Goal: Task Accomplishment & Management: Use online tool/utility

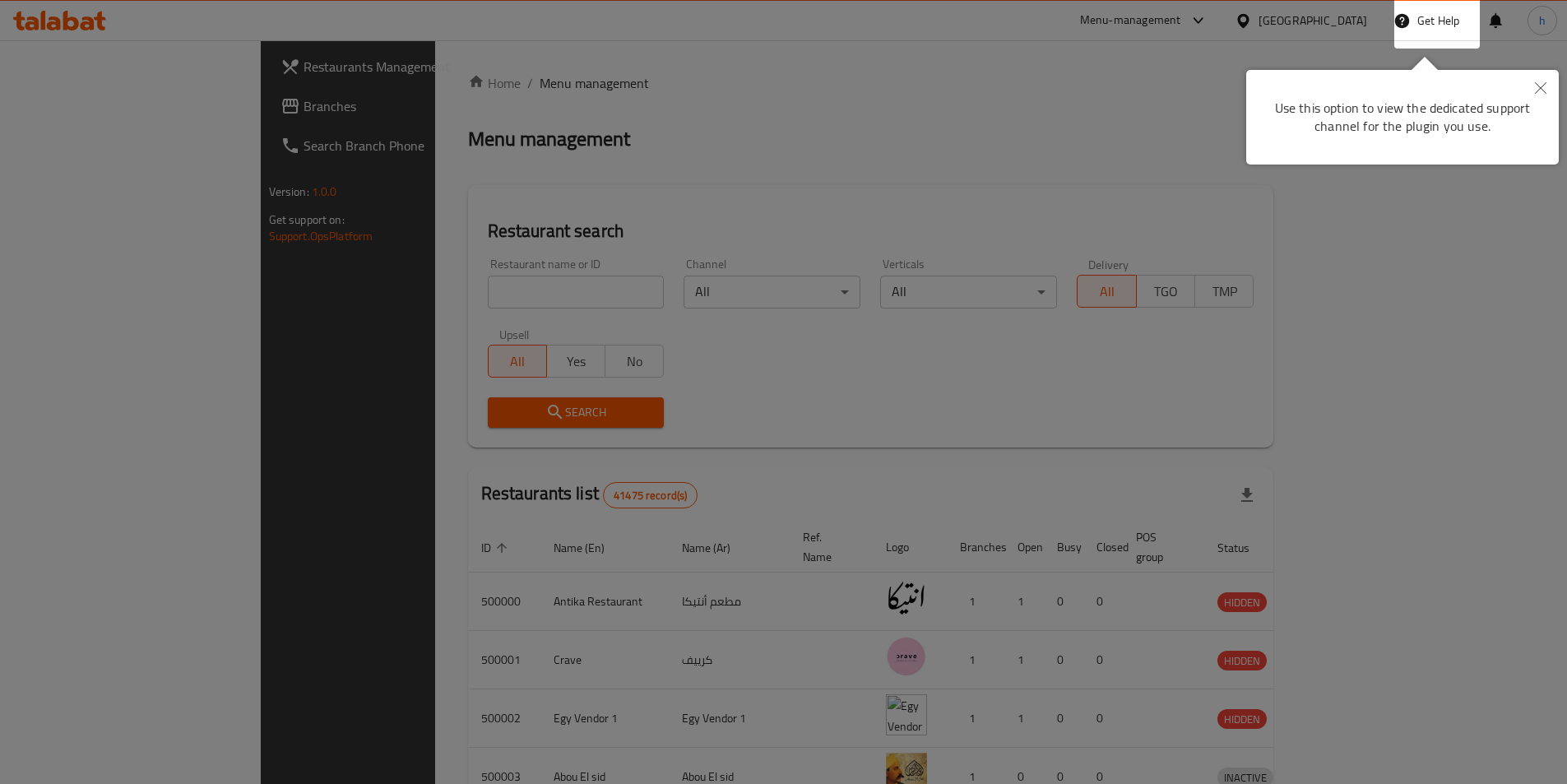
click at [1555, 101] on button "Close" at bounding box center [1540, 89] width 37 height 38
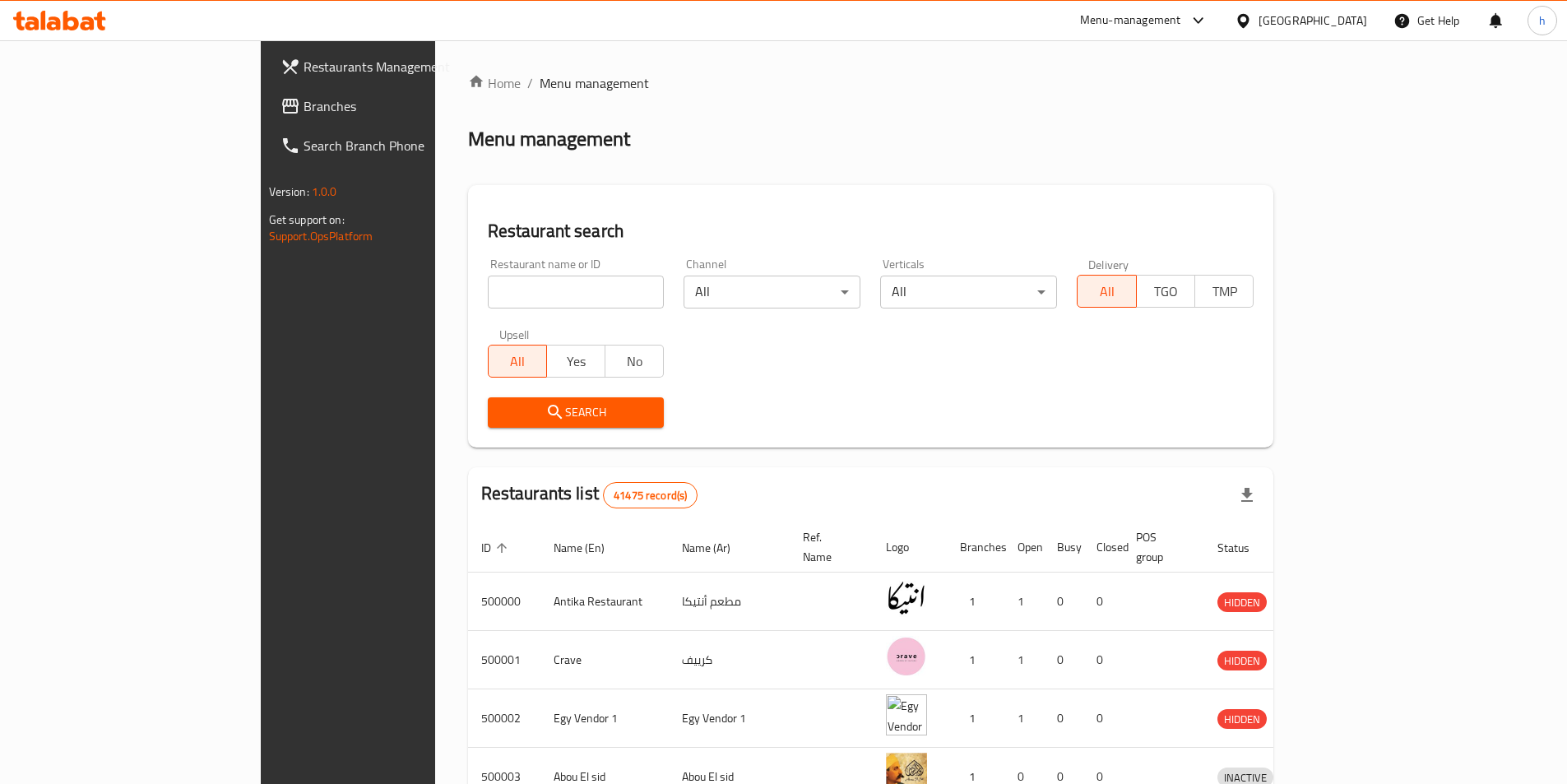
click at [303, 106] on span "Branches" at bounding box center [406, 106] width 206 height 20
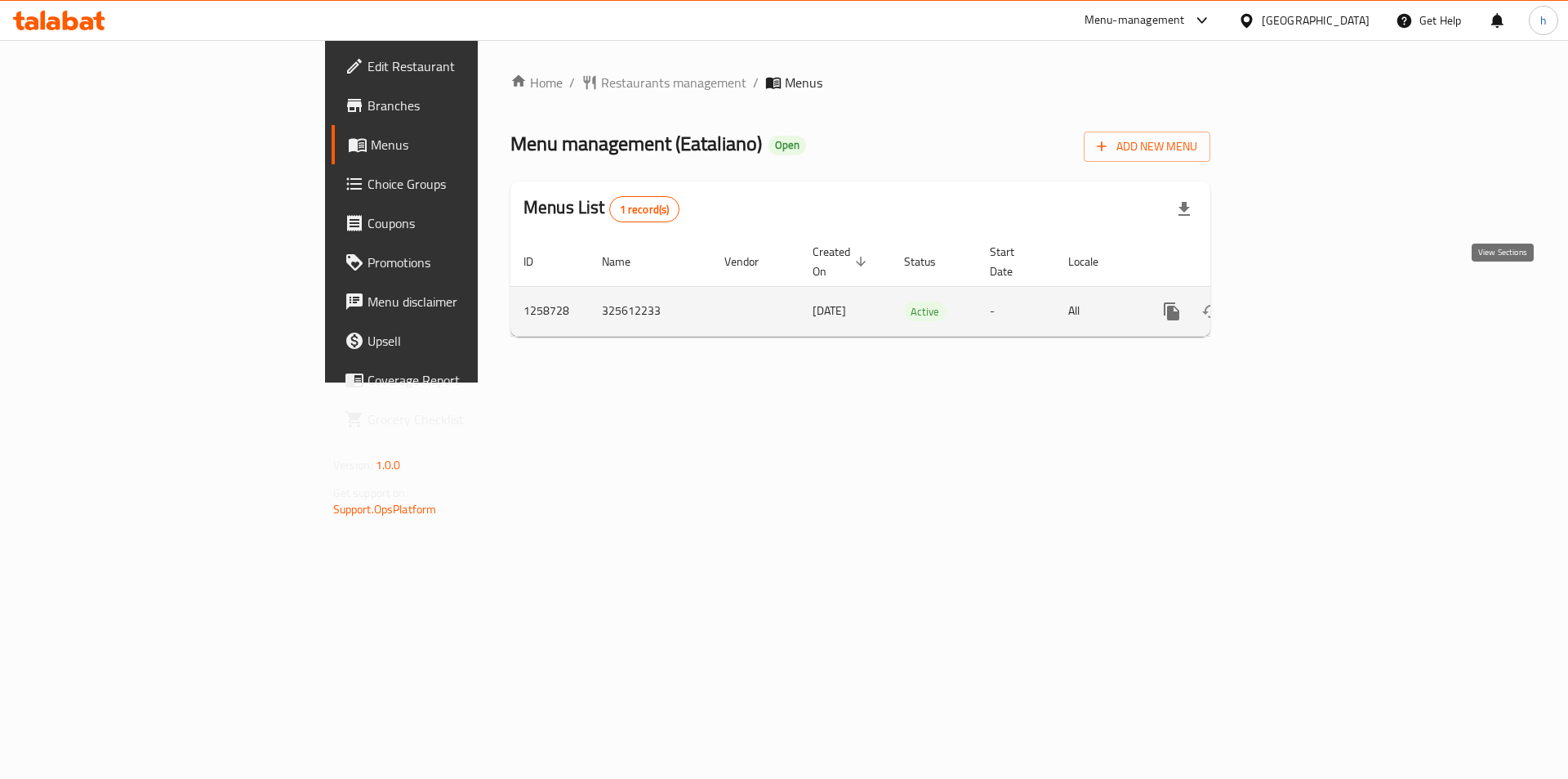
click at [1296, 304] on icon "enhanced table" at bounding box center [1289, 311] width 15 height 15
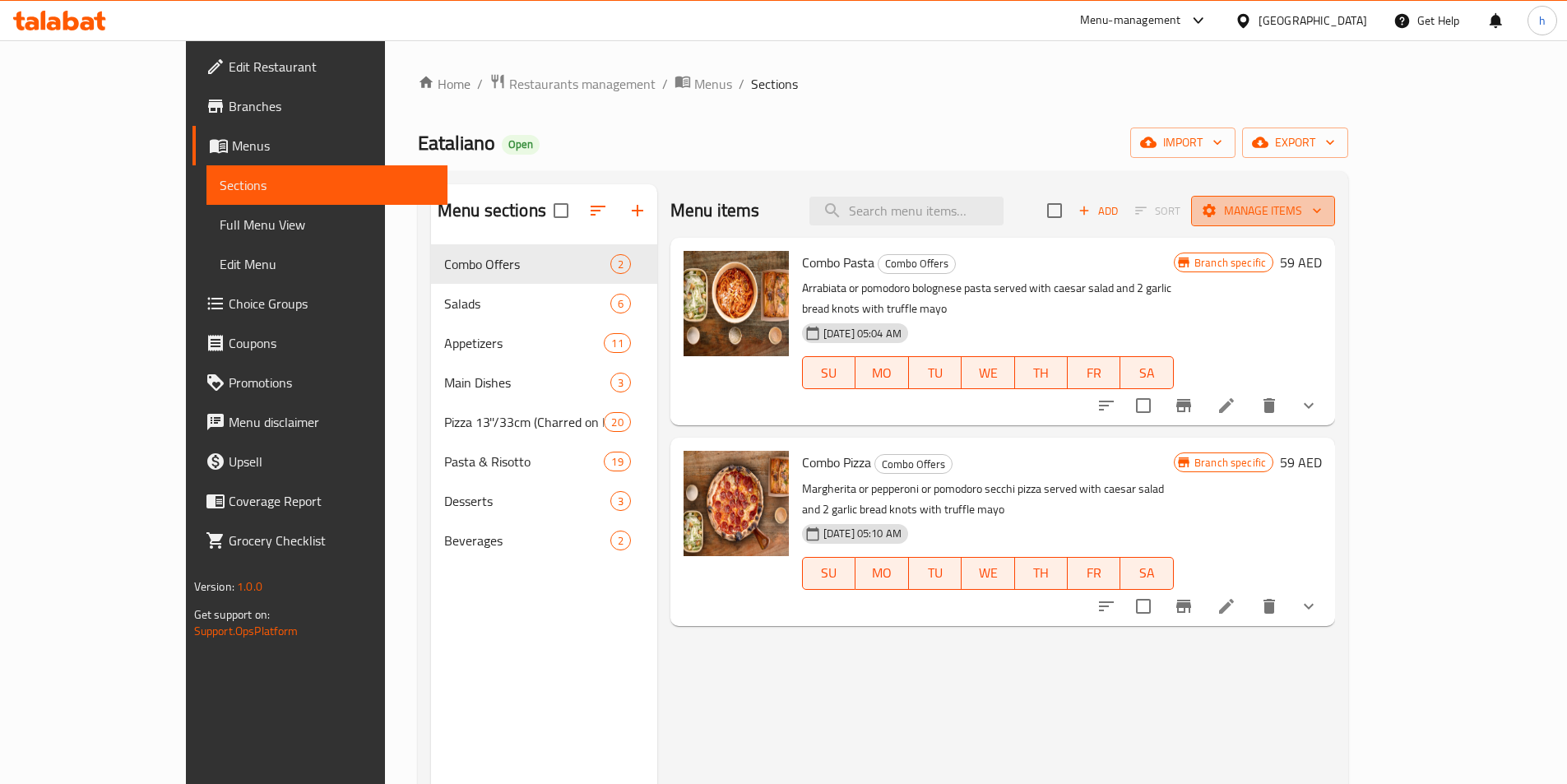
click at [1322, 218] on span "Manage items" at bounding box center [1263, 210] width 118 height 21
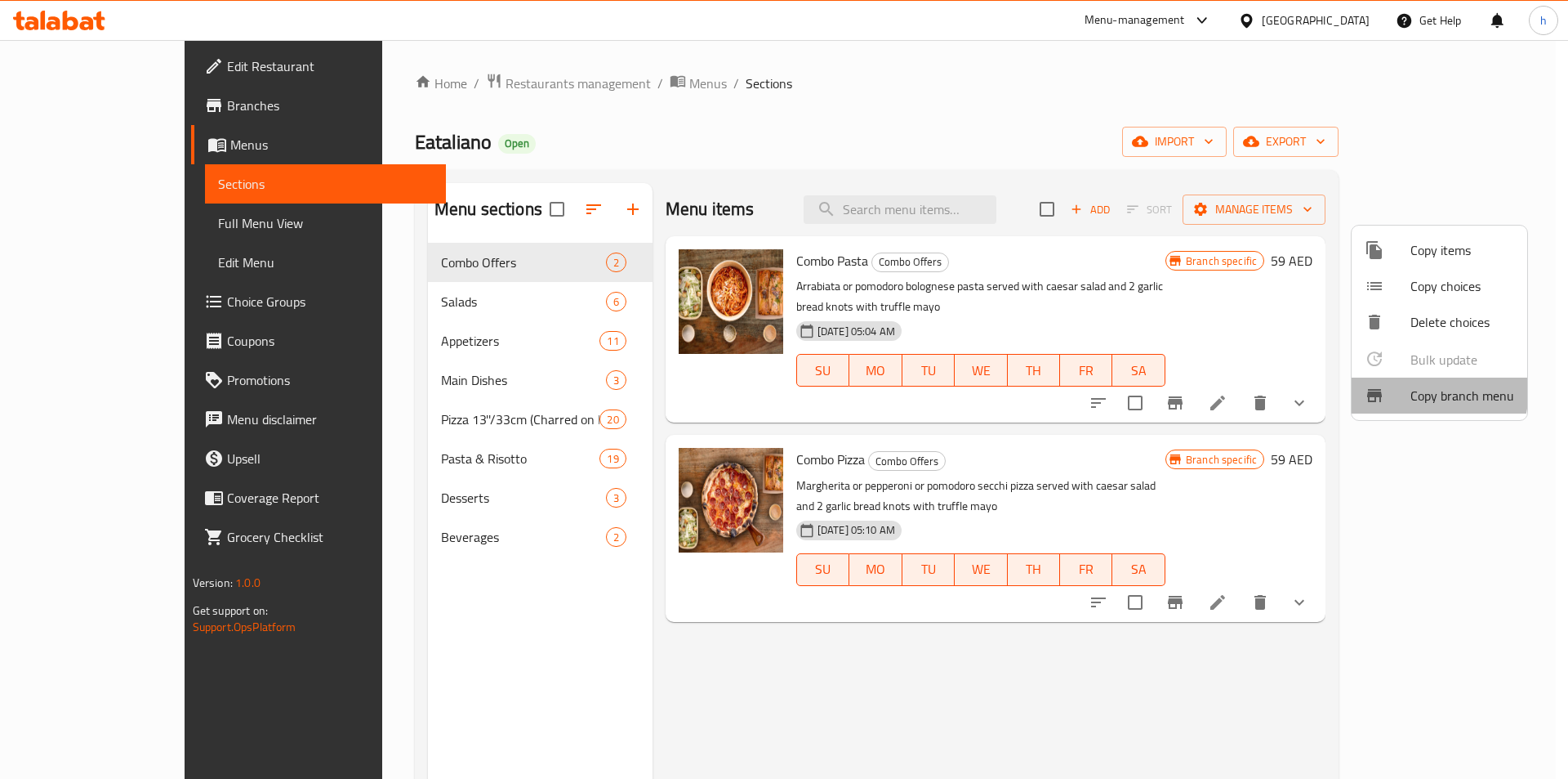
click at [1410, 389] on span "Copy branch menu" at bounding box center [1462, 395] width 104 height 20
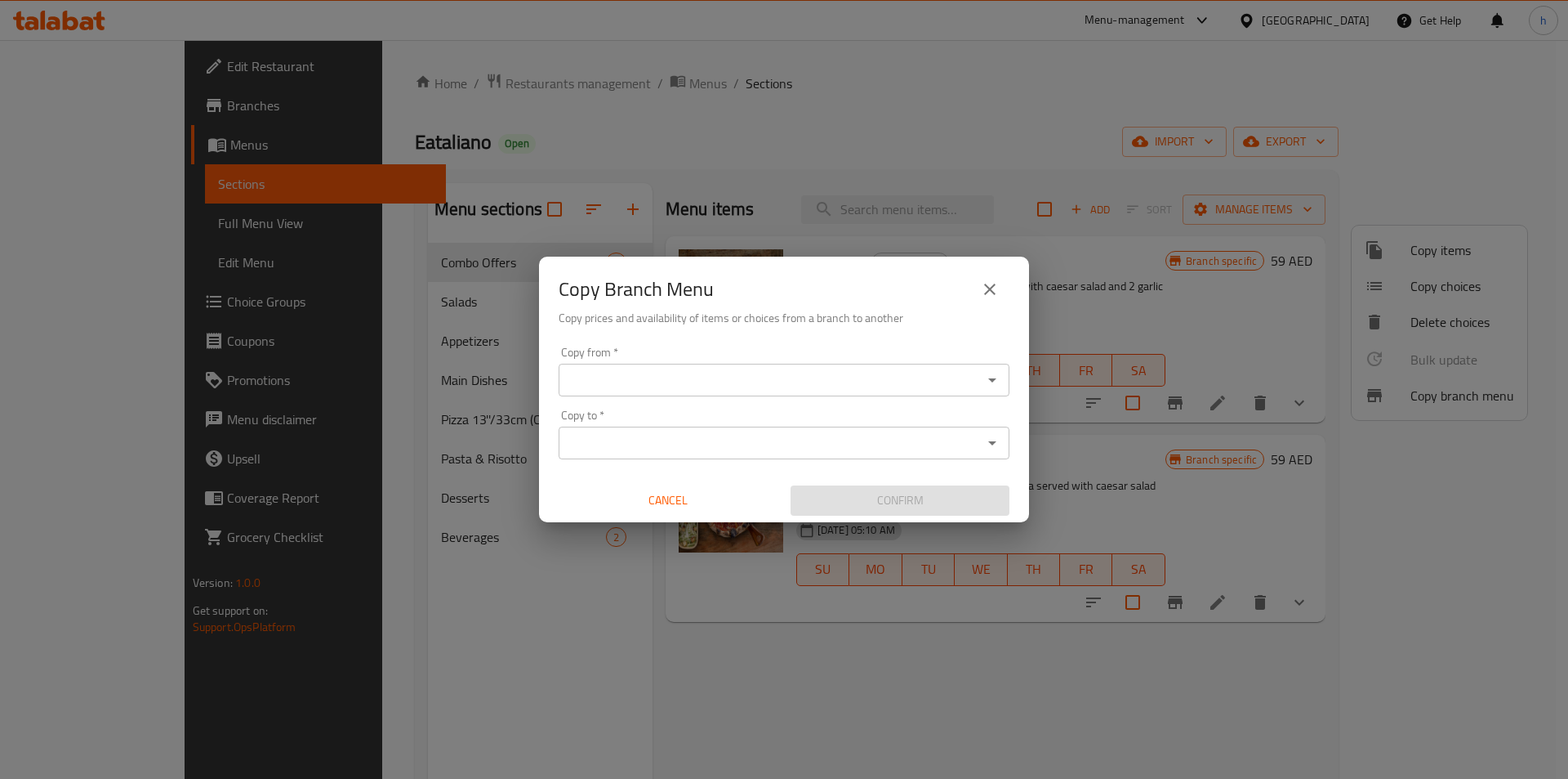
click at [890, 428] on div "Copy to *" at bounding box center [784, 442] width 451 height 32
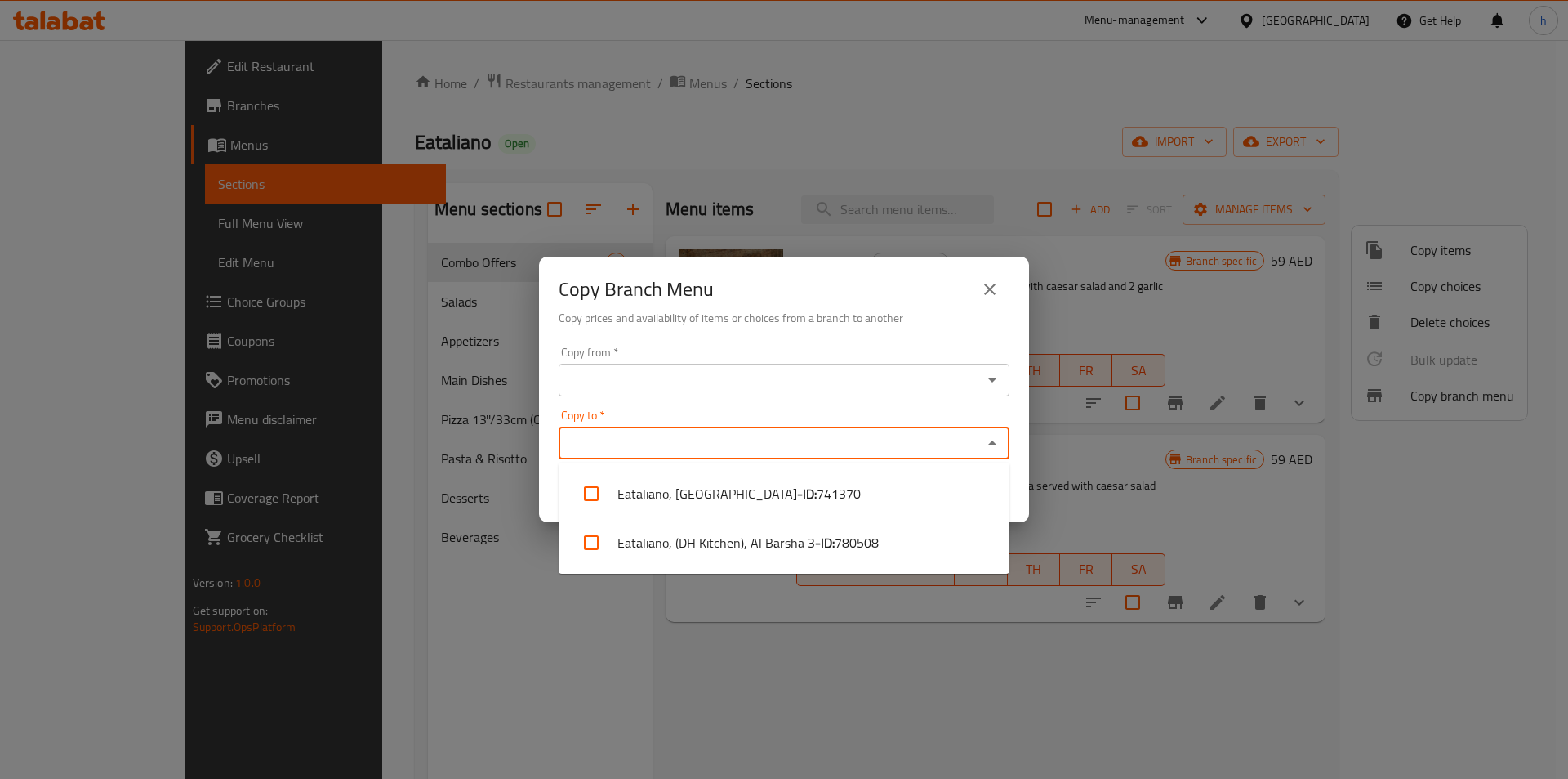
click at [844, 442] on input "Copy to   *" at bounding box center [771, 442] width 414 height 23
click at [815, 535] on b "- ID:" at bounding box center [825, 543] width 20 height 20
checkbox input "true"
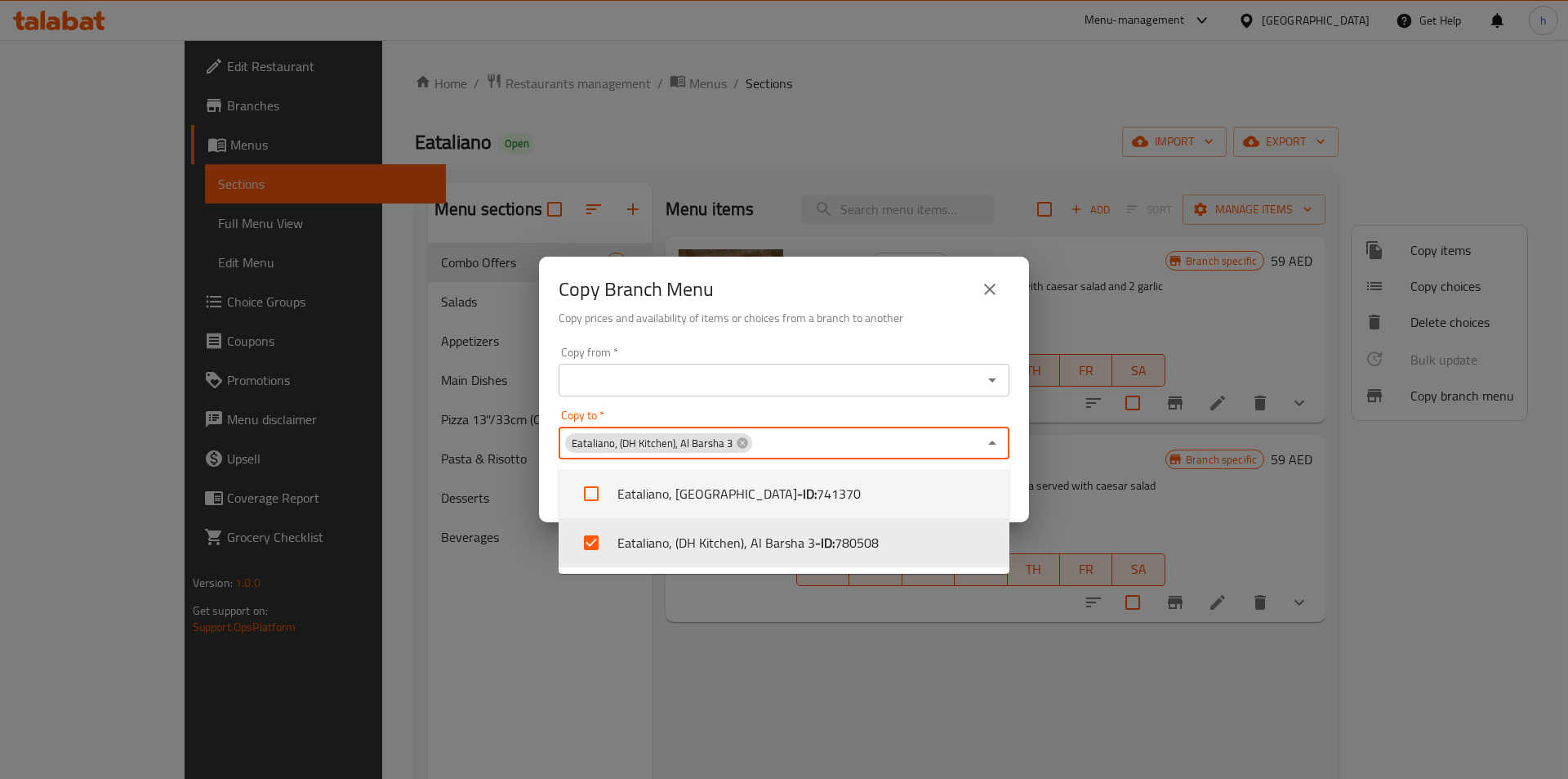
click at [818, 389] on input "Copy from   *" at bounding box center [771, 380] width 414 height 23
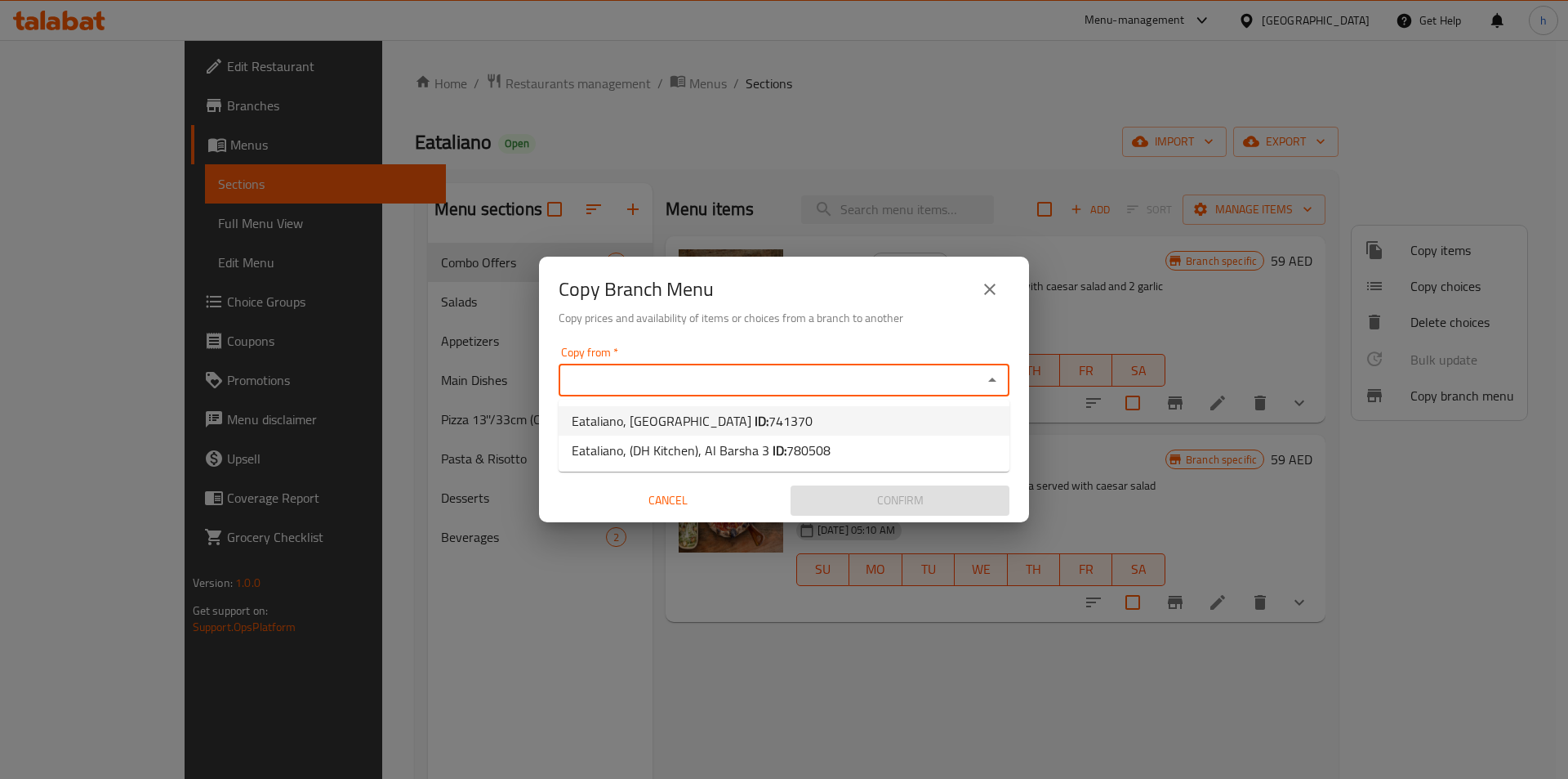
click at [807, 418] on li "Eataliano, [GEOGRAPHIC_DATA] ID: 741370" at bounding box center [784, 421] width 451 height 29
type input "Eataliano, [GEOGRAPHIC_DATA]"
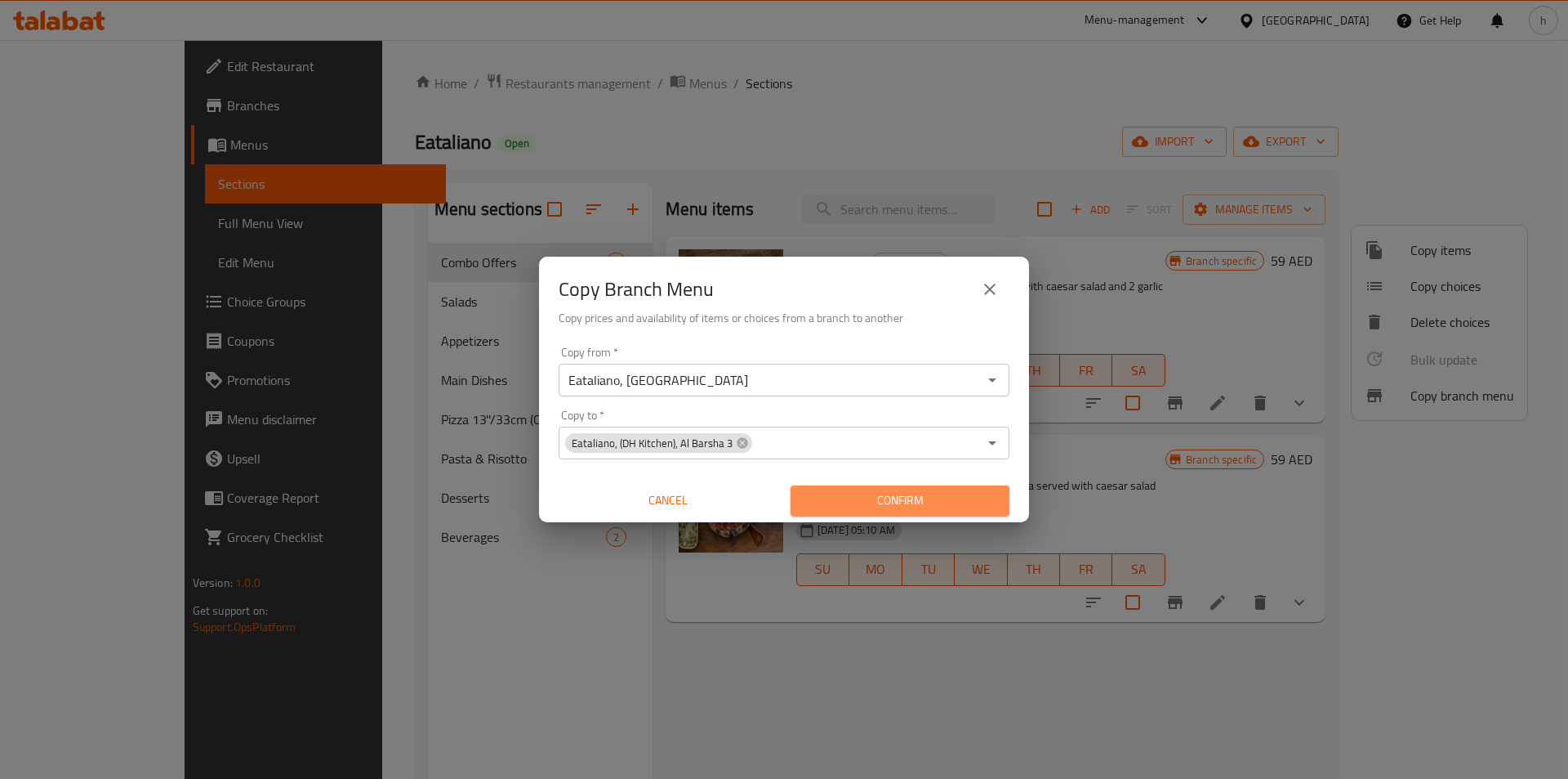
click at [903, 487] on button "Confirm" at bounding box center [899, 500] width 219 height 30
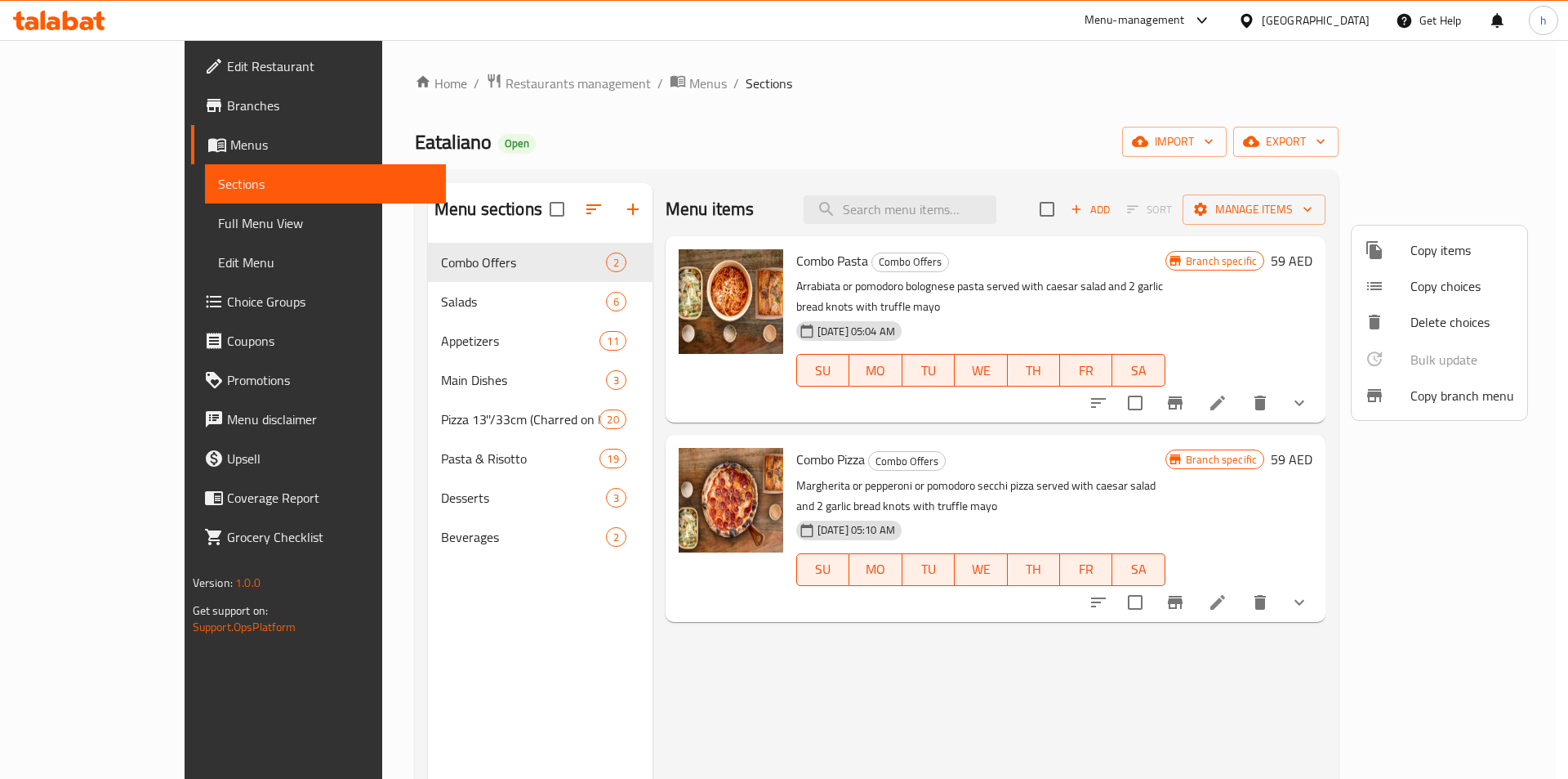
click at [105, 117] on div at bounding box center [784, 390] width 1568 height 779
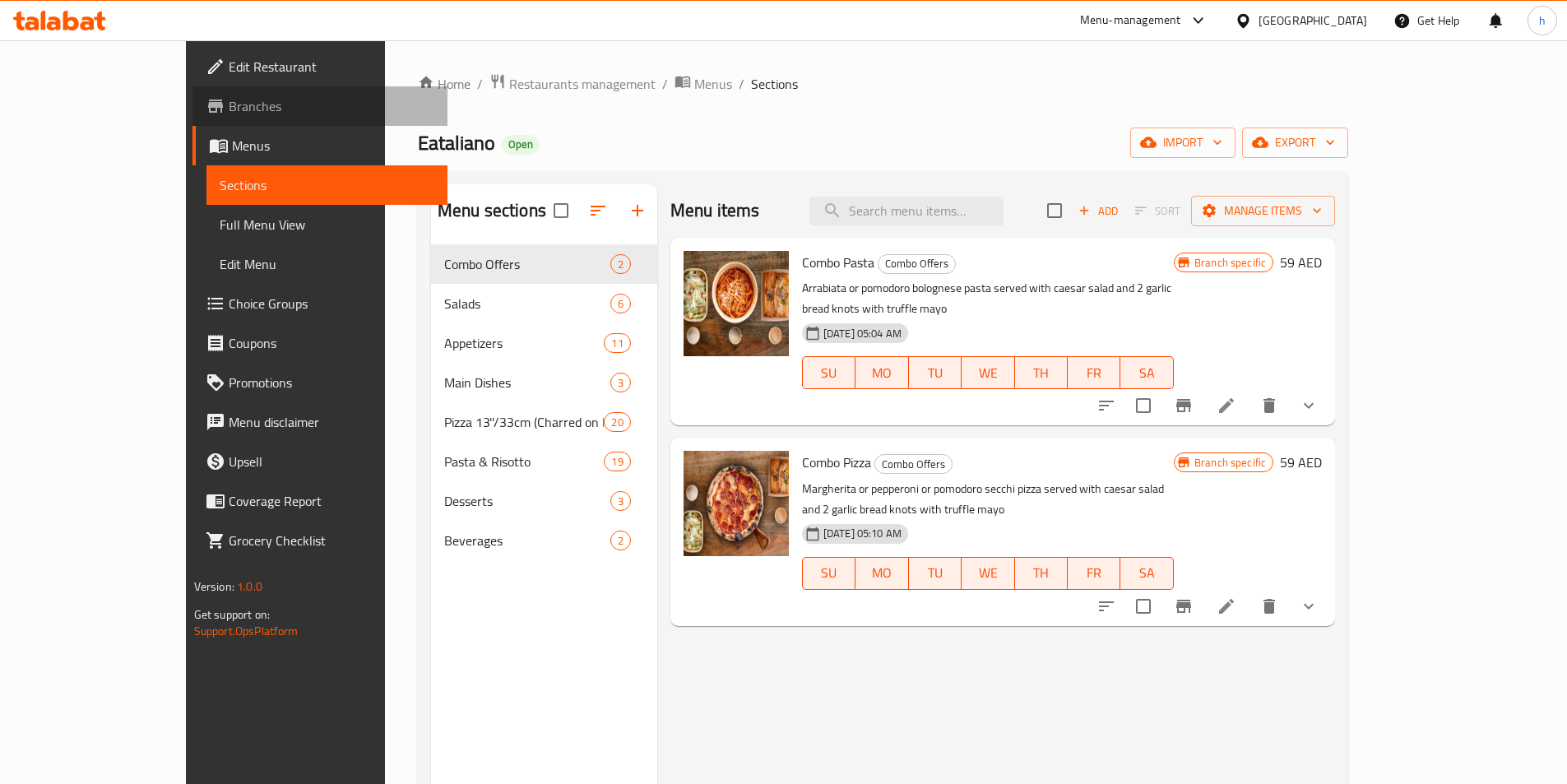
click at [228, 111] on span "Branches" at bounding box center [331, 106] width 206 height 20
